Goal: Task Accomplishment & Management: Complete application form

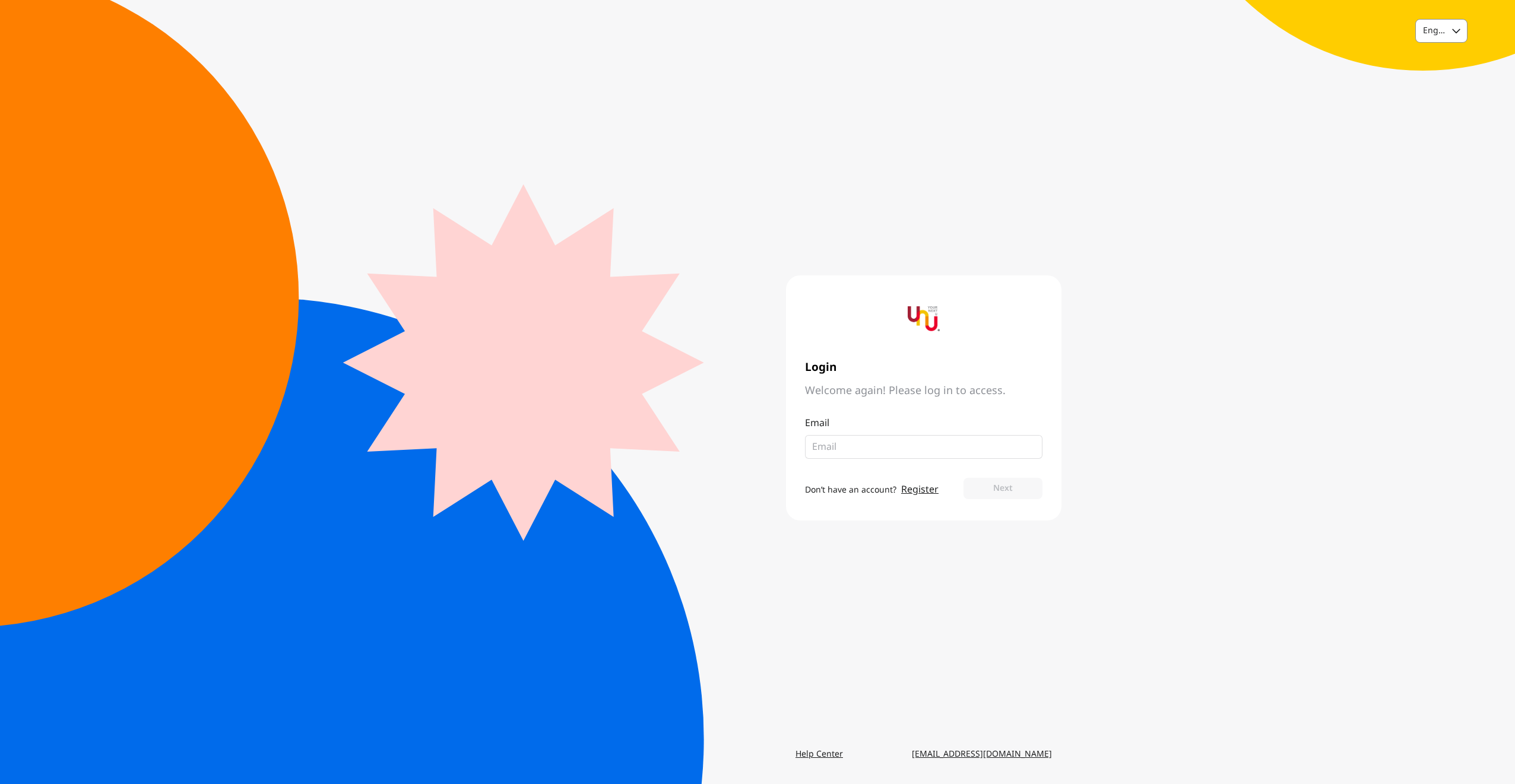
click at [1445, 22] on div "English" at bounding box center [1430, 31] width 29 height 22
click at [1445, 82] on div "Thai" at bounding box center [1441, 81] width 51 height 22
click at [879, 490] on link "สร้างบัญชี" at bounding box center [873, 497] width 40 height 14
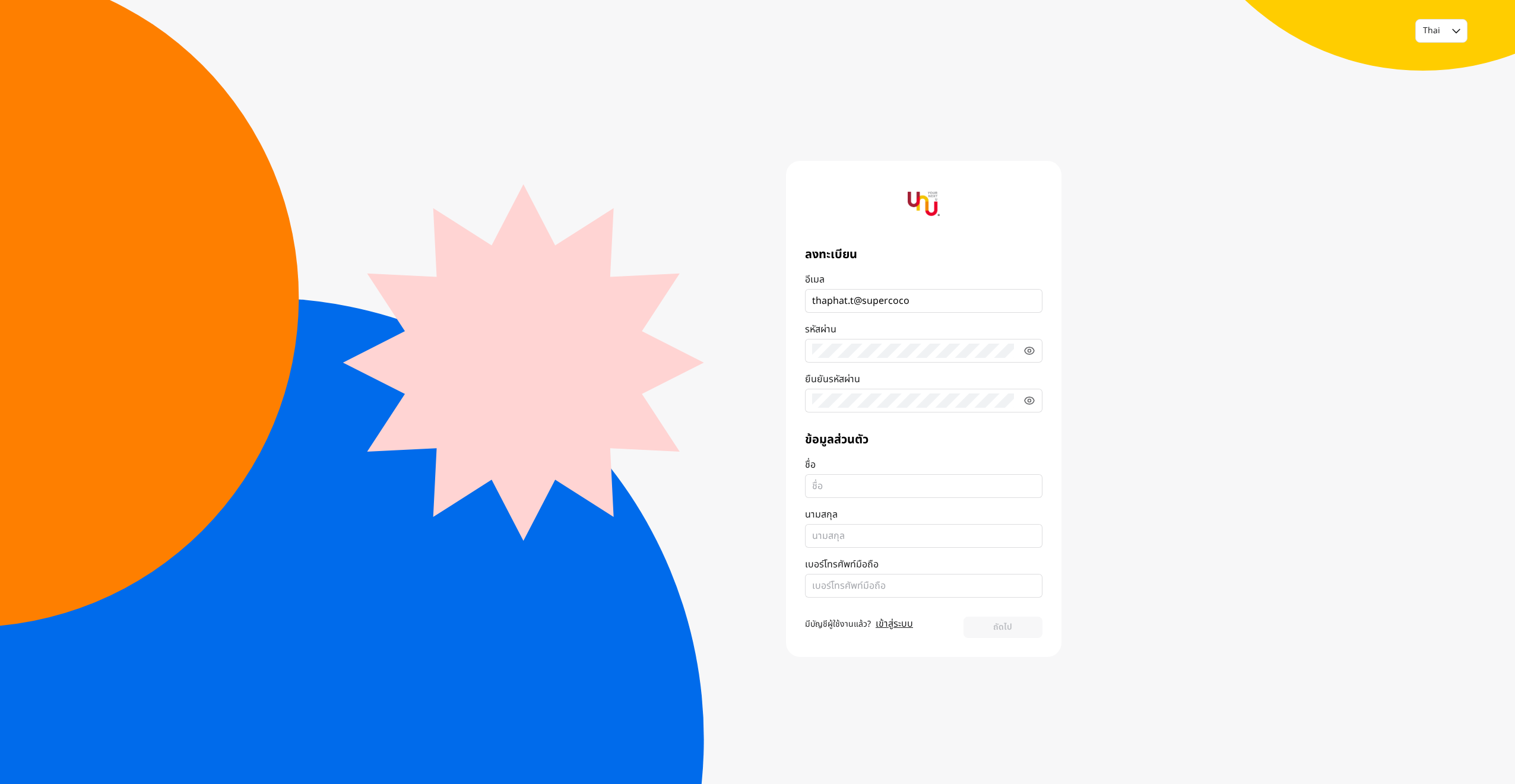
type input "[EMAIL_ADDRESS][DOMAIN_NAME]"
type input "Thaphat"
type input "Thanapunyanon"
type input "0841547566"
click at [1007, 631] on button "ถัดไป" at bounding box center [1003, 628] width 79 height 22
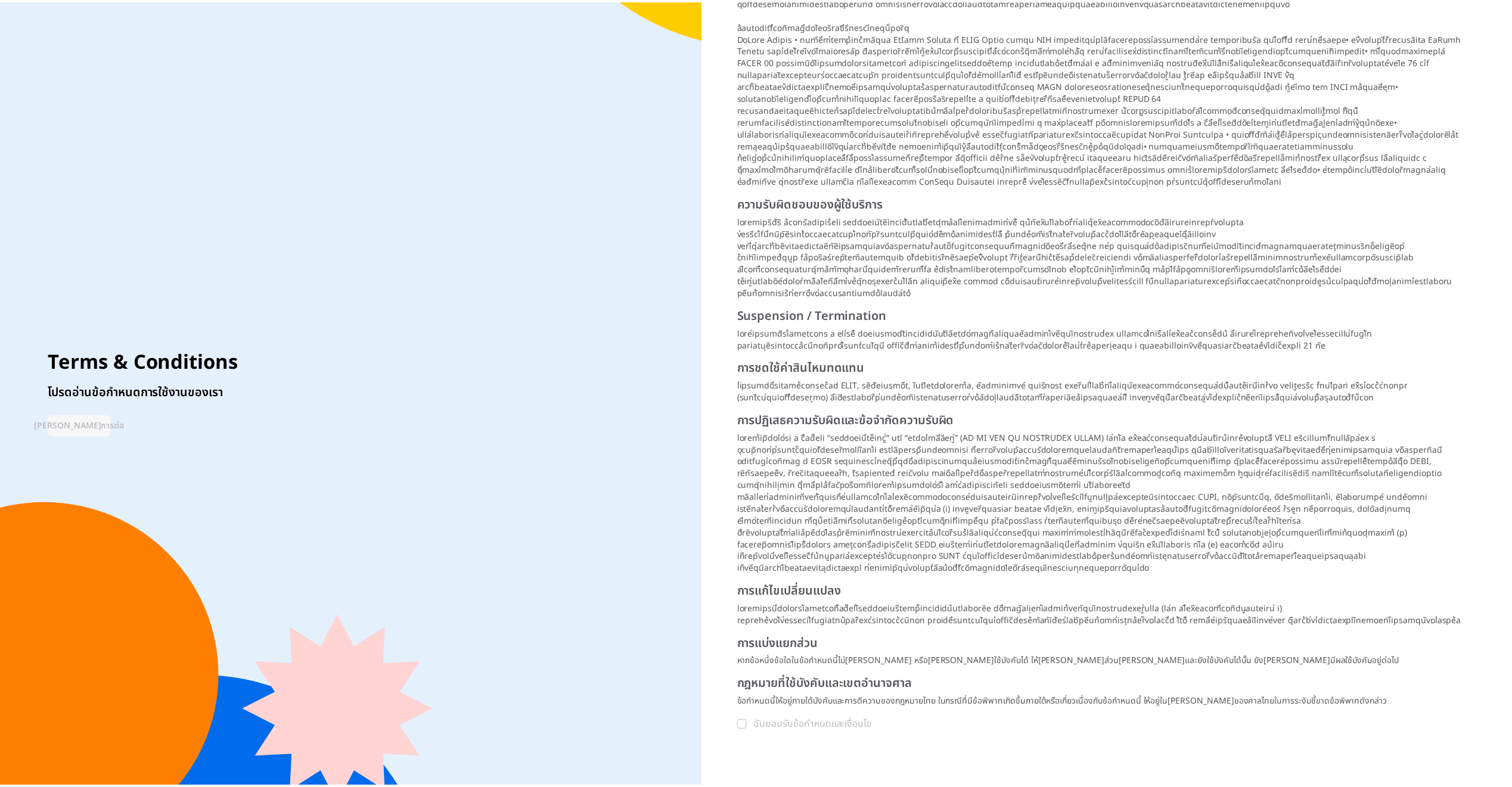
scroll to position [517, 0]
click at [746, 721] on icon at bounding box center [746, 725] width 7 height 7
click at [746, 721] on input "ฉันยอมรับข้อกำหนดและเงื่อนไข" at bounding box center [746, 725] width 9 height 9
checkbox input "true"
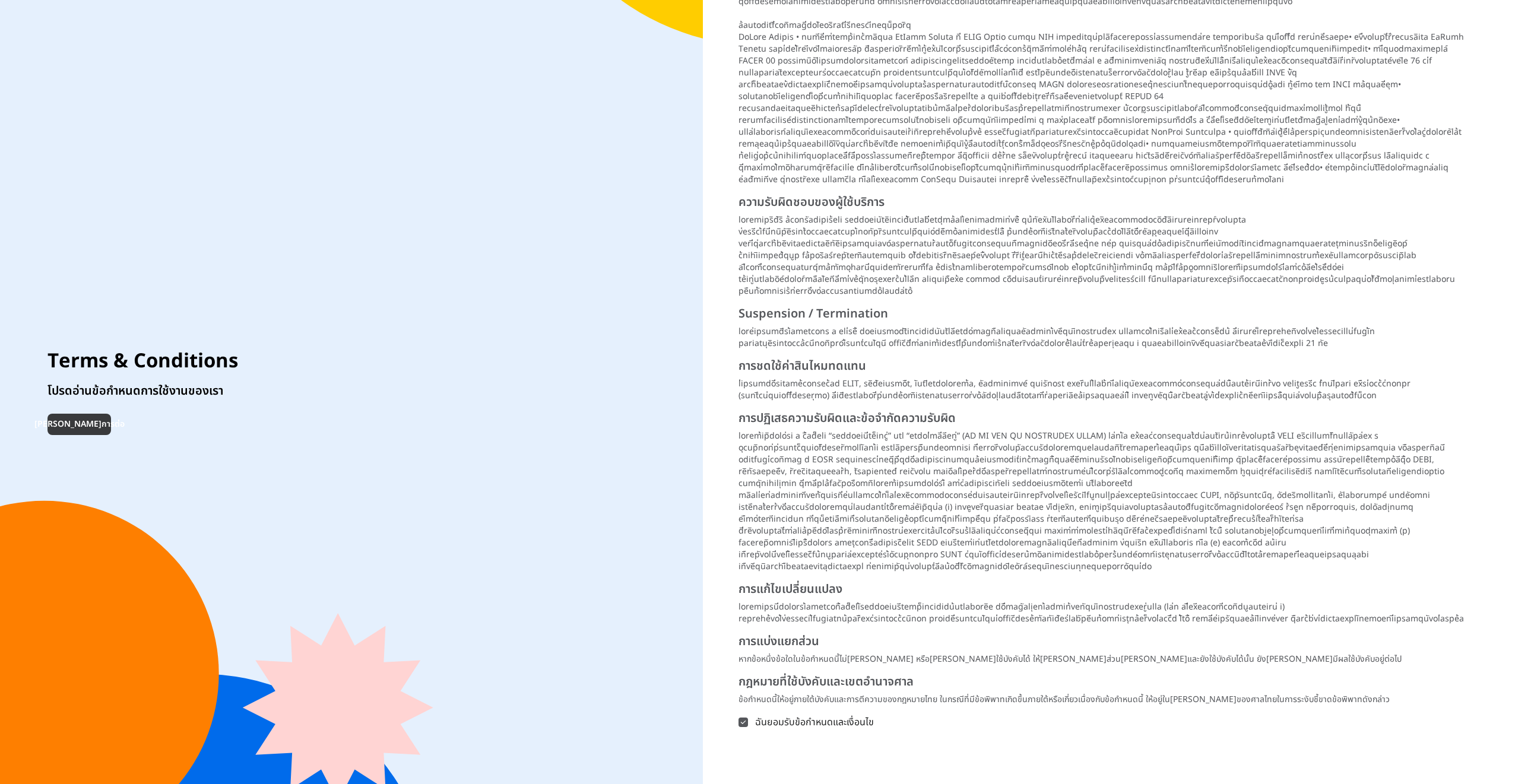
click at [78, 422] on button "[PERSON_NAME]การต่อ" at bounding box center [79, 425] width 63 height 22
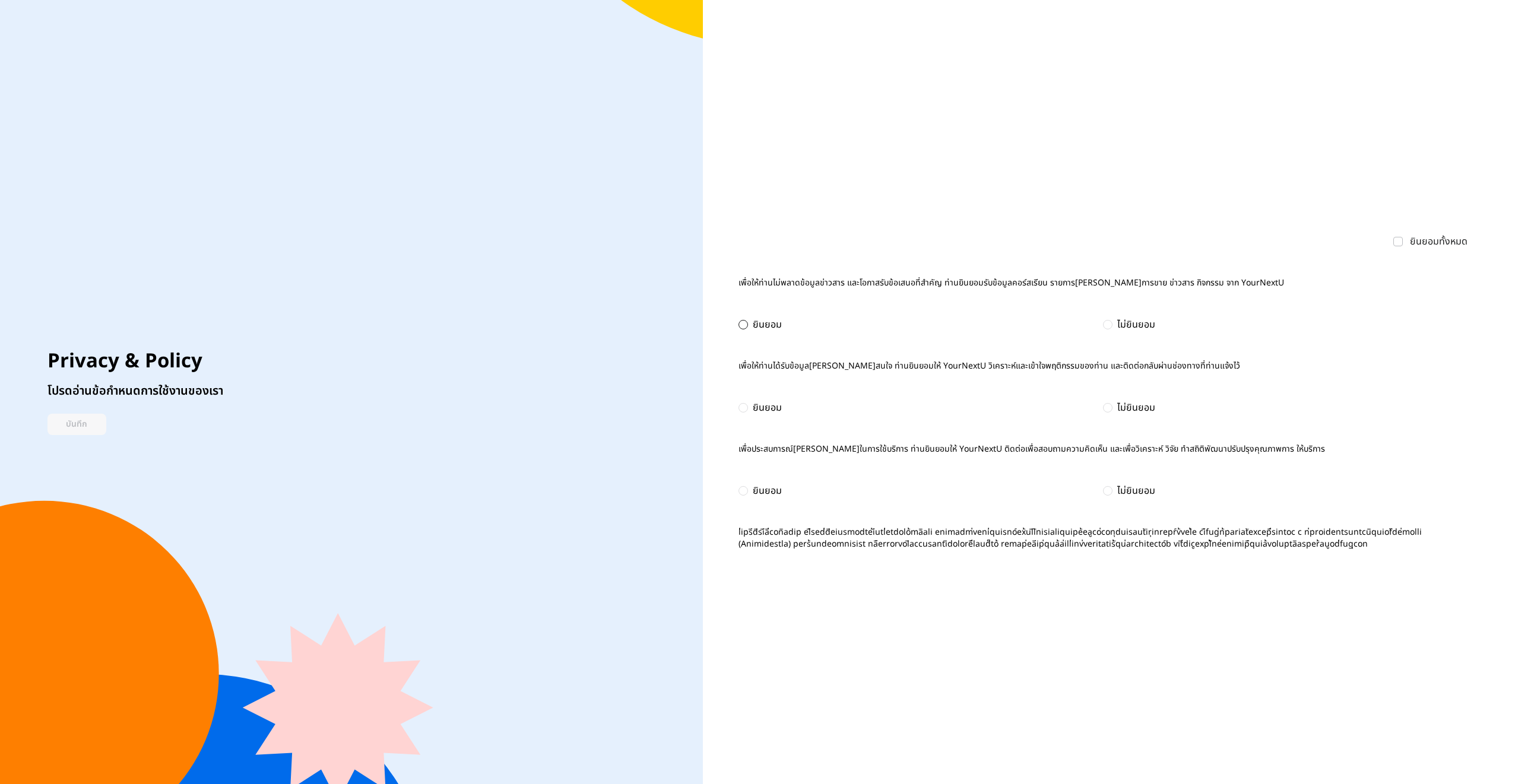
click at [742, 320] on input "radio" at bounding box center [743, 324] width 9 height 9
radio input "true"
checkbox input "false"
click at [746, 395] on form "ยินยอมทั้งหมด เพื่อให้ท่านไม่พลาดข้อมูลข่าวสาร และโอกาสรับข้อเสนอที่สำคัญ ท่านย…" at bounding box center [1103, 392] width 729 height 316
click at [750, 402] on div "ยินยอม" at bounding box center [760, 408] width 43 height 14
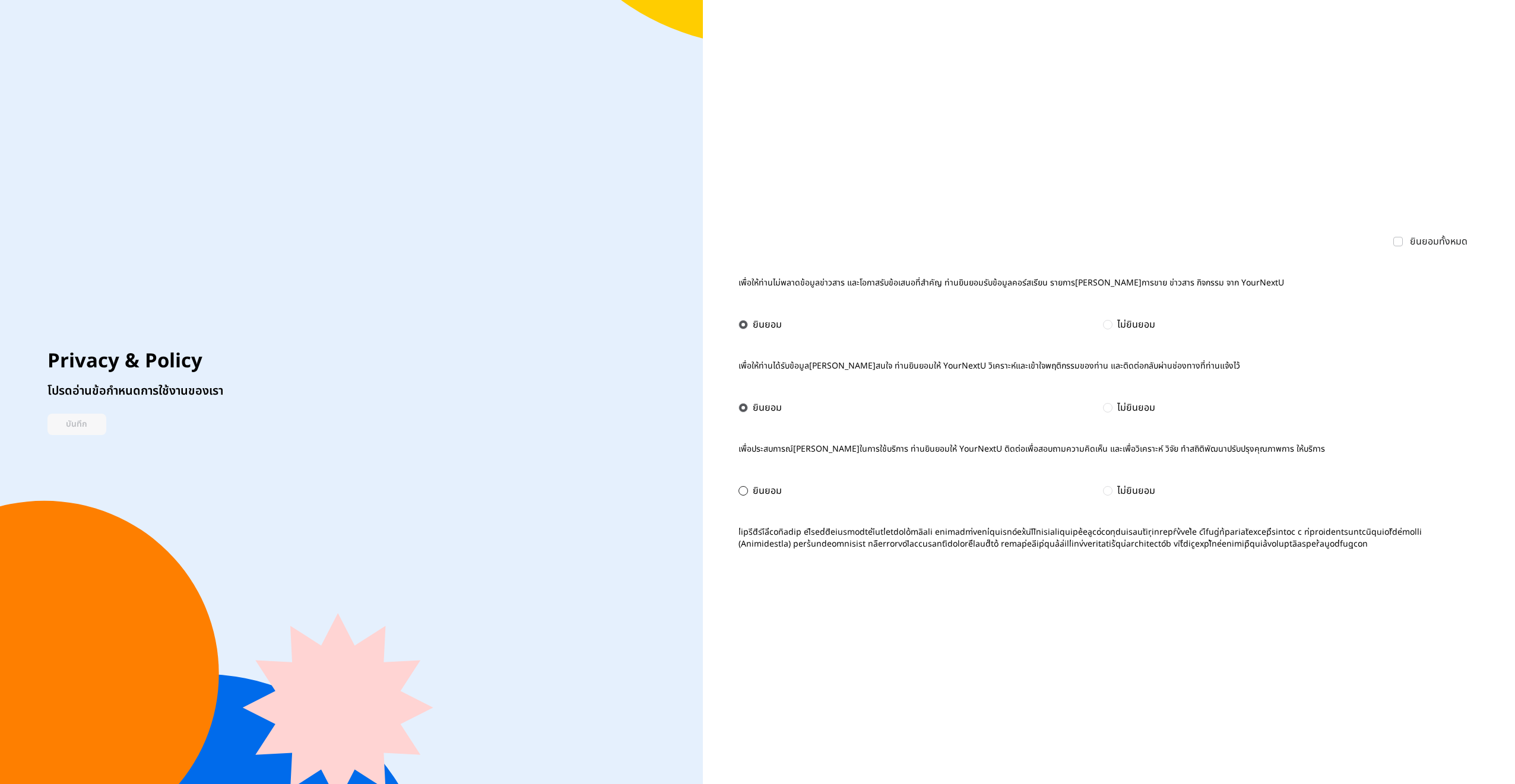
click at [742, 486] on input "radio" at bounding box center [743, 490] width 9 height 9
radio input "true"
click at [64, 425] on button "บันทึก" at bounding box center [77, 425] width 59 height 22
checkbox input "true"
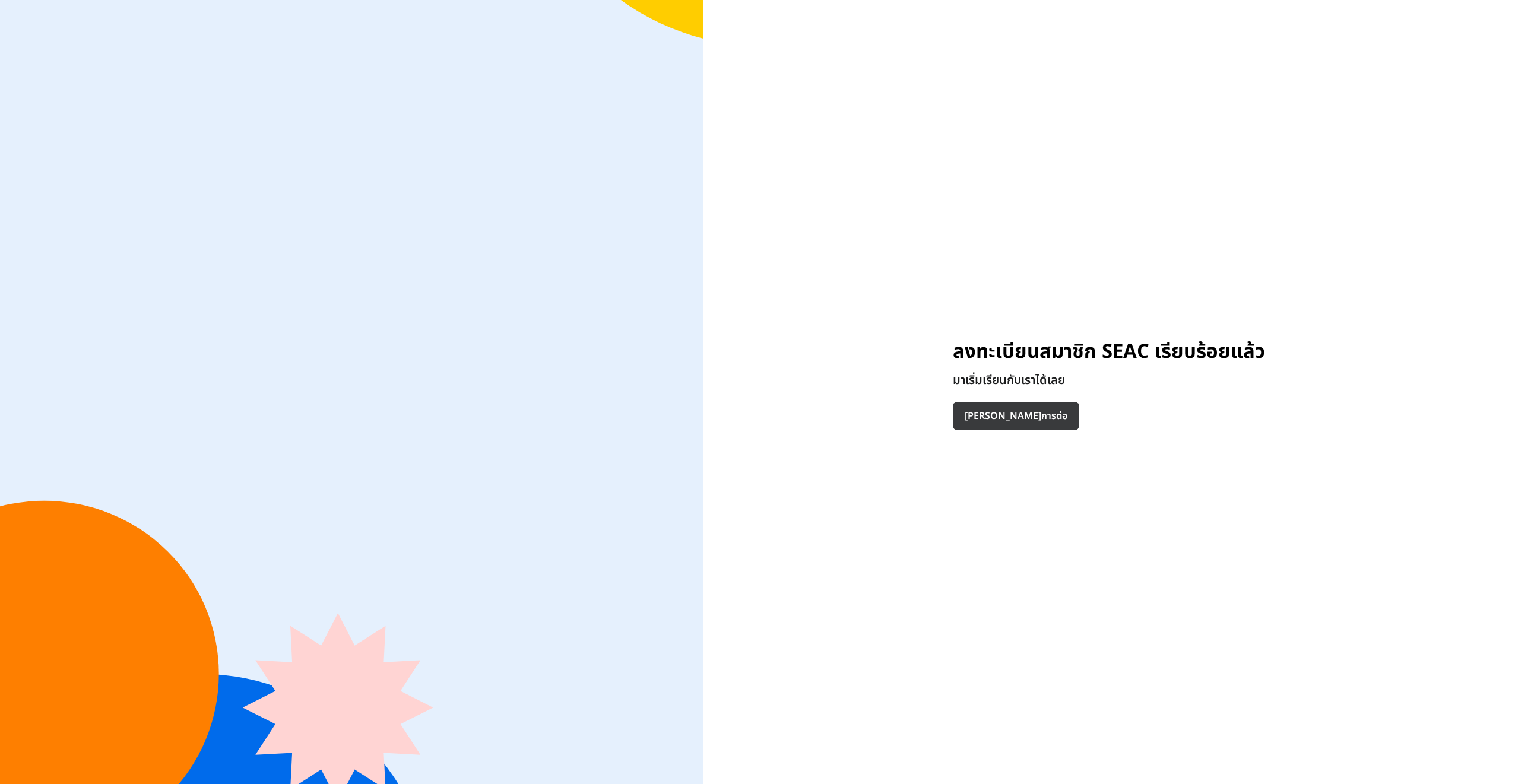
click at [999, 412] on button "[PERSON_NAME]การต่อ" at bounding box center [1016, 416] width 127 height 29
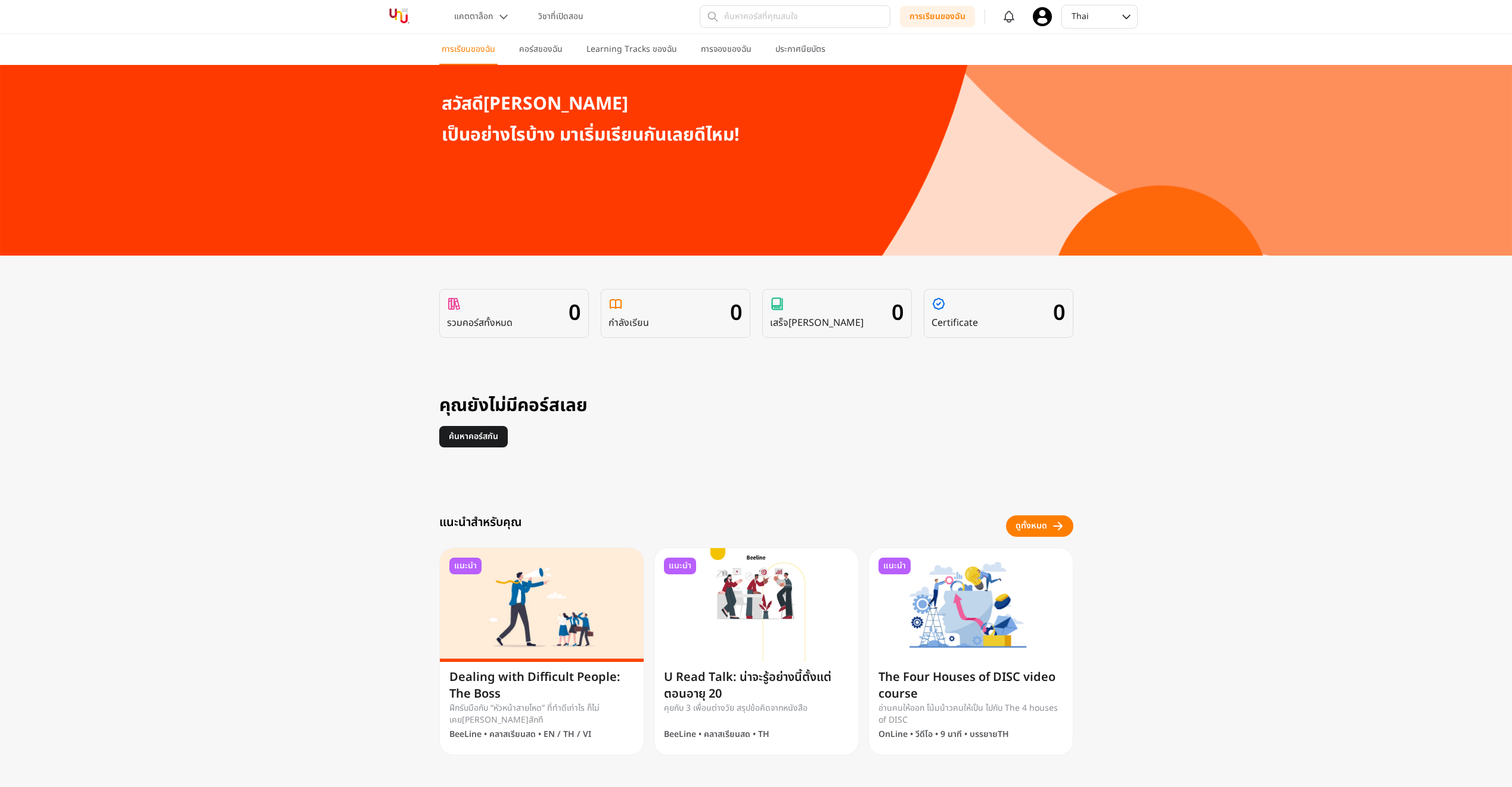
click at [503, 453] on div "คุณยังไม่มีคอร์สเลย ค้นหาคอร์สกัน" at bounding box center [756, 428] width 658 height 105
